Goal: Task Accomplishment & Management: Manage account settings

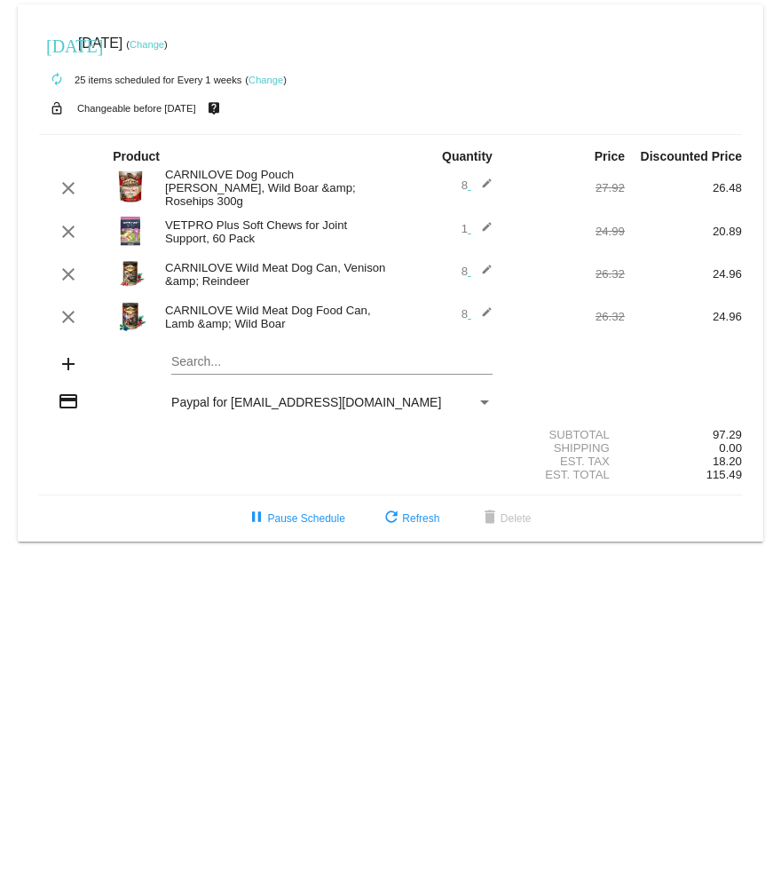
click at [207, 365] on mat-card "[DATE] [DATE] ( Change ) autorenew 25 items scheduled for Every 1 weeks ( Chang…" at bounding box center [391, 272] width 746 height 537
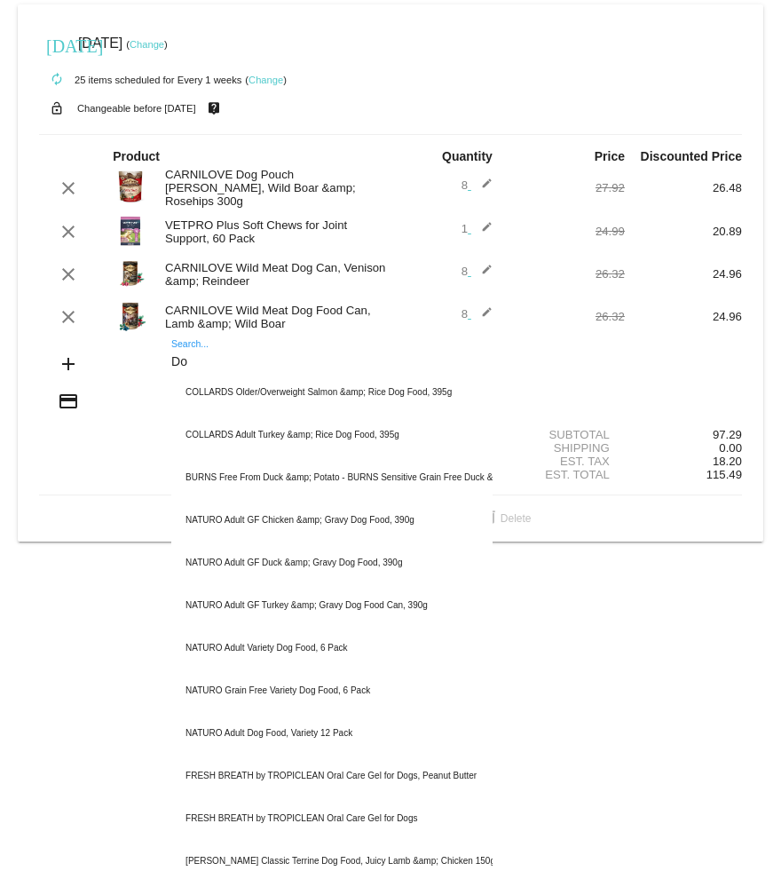
type input "D"
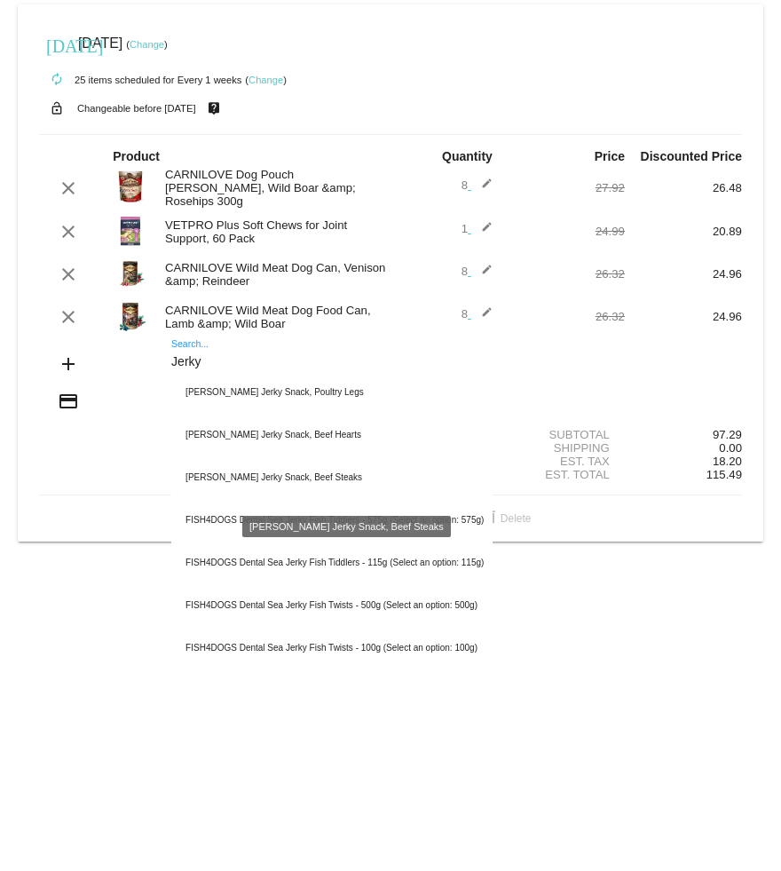
type input "Jerky"
click at [283, 490] on div "BOW WOW Jerky Snack, Beef Steaks" at bounding box center [331, 477] width 321 height 43
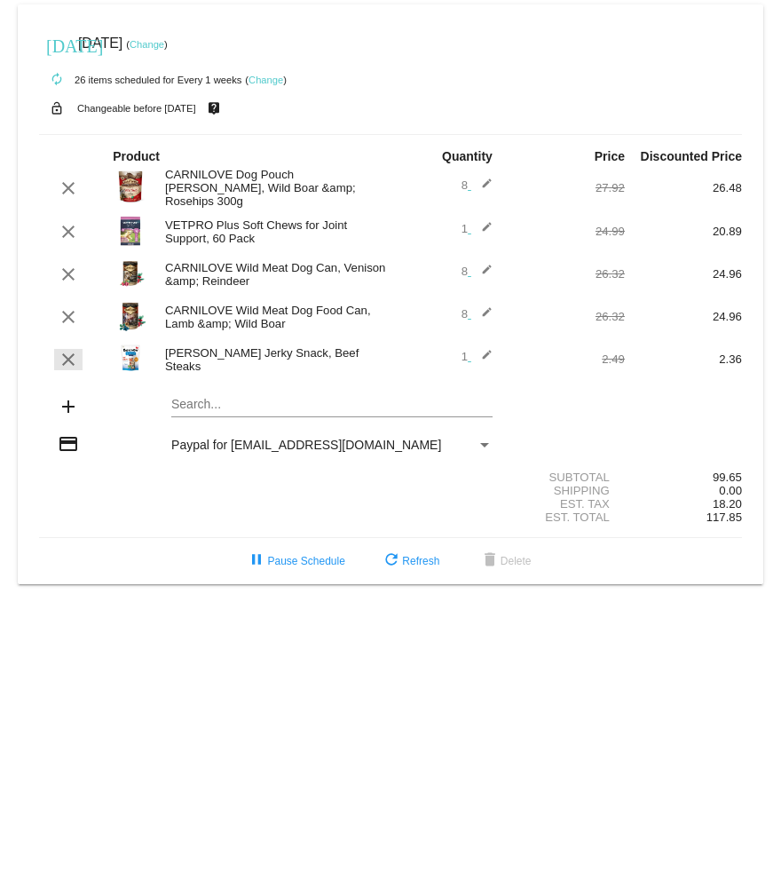
click at [63, 360] on mat-icon "clear" at bounding box center [68, 359] width 21 height 21
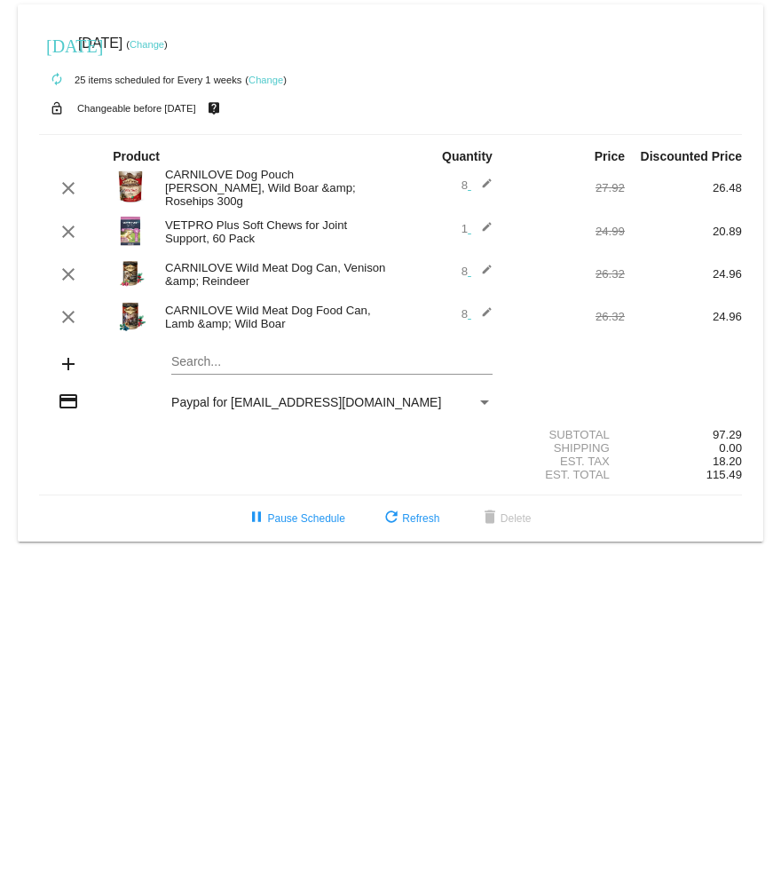
click at [209, 367] on mat-card "[DATE] [DATE] ( Change ) autorenew 25 items scheduled for Every 1 weeks ( Chang…" at bounding box center [391, 272] width 746 height 537
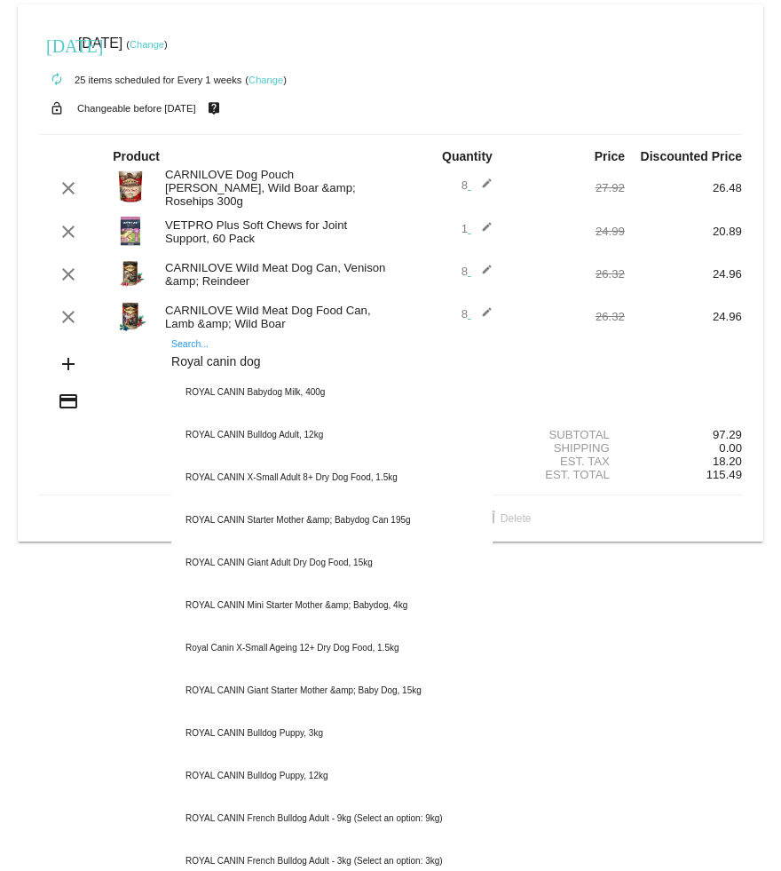
click at [754, 753] on body "[DATE] [DATE] ( Change ) autorenew 25 items scheduled for Every 1 weeks ( Chang…" at bounding box center [390, 435] width 781 height 871
click at [770, 738] on body "[DATE] [DATE] ( Change ) autorenew 25 items scheduled for Every 1 weeks ( Chang…" at bounding box center [390, 435] width 781 height 871
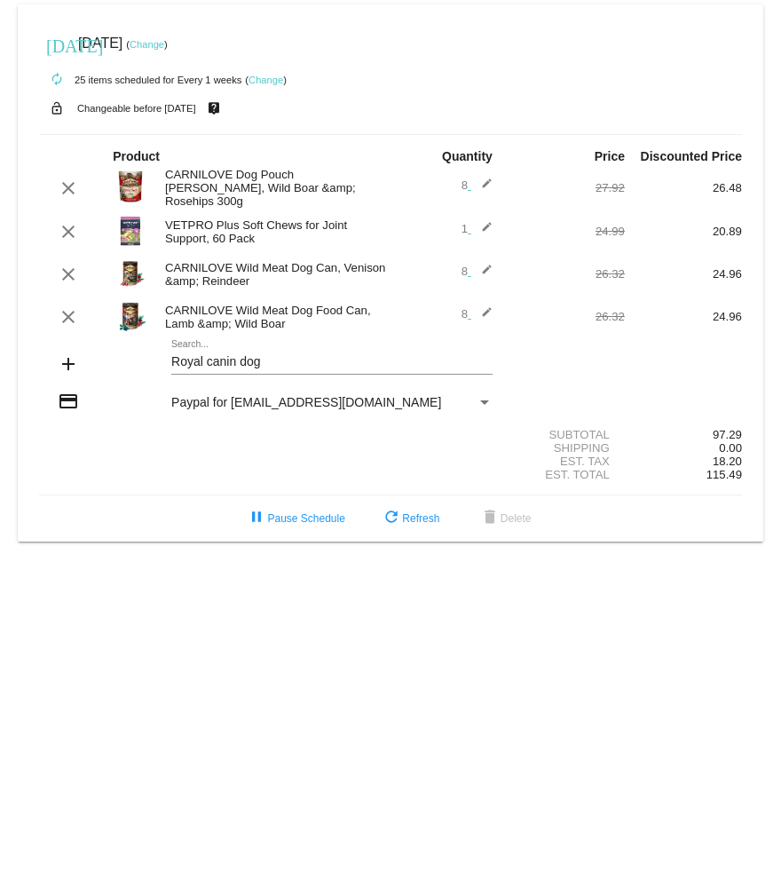
click at [271, 371] on mat-card "[DATE] [DATE] ( Change ) autorenew 25 items scheduled for Every 1 weeks ( Chang…" at bounding box center [391, 272] width 746 height 537
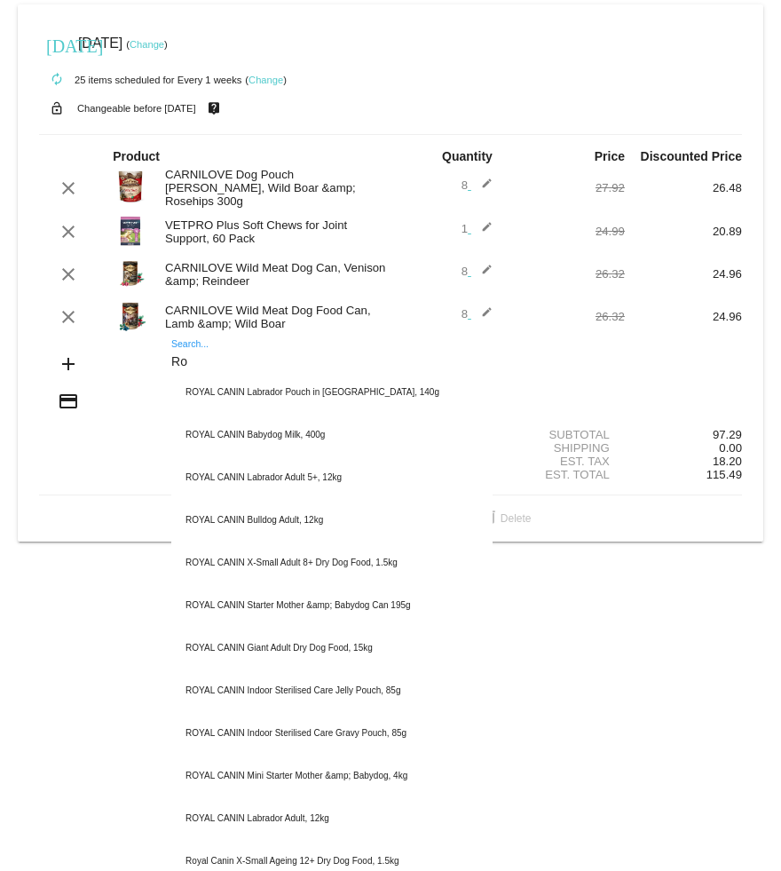
type input "R"
